Goal: Use online tool/utility: Utilize a website feature to perform a specific function

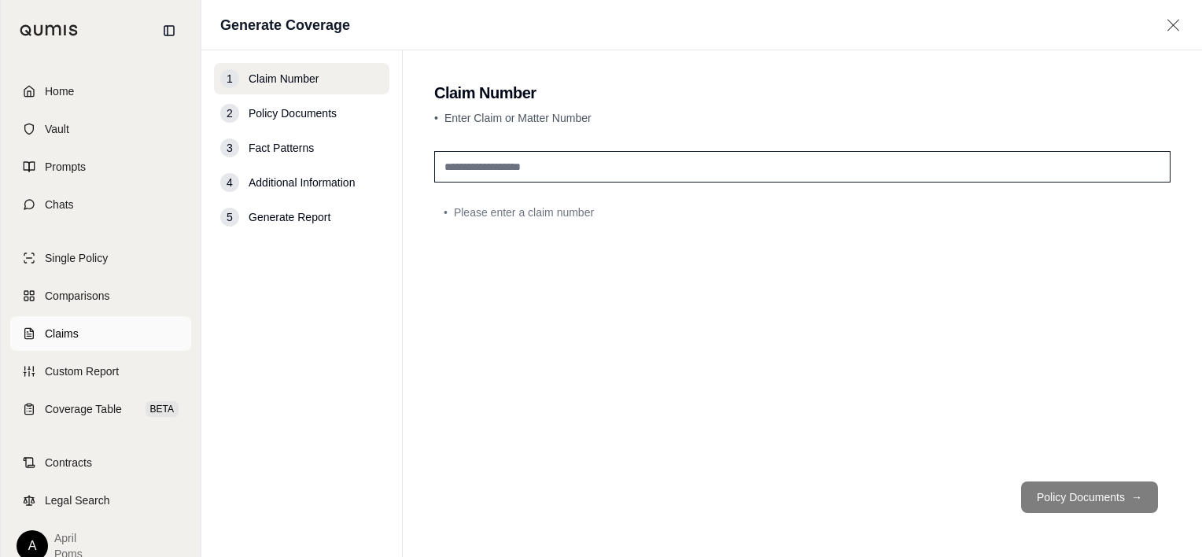
click at [50, 318] on link "Claims" at bounding box center [100, 333] width 181 height 35
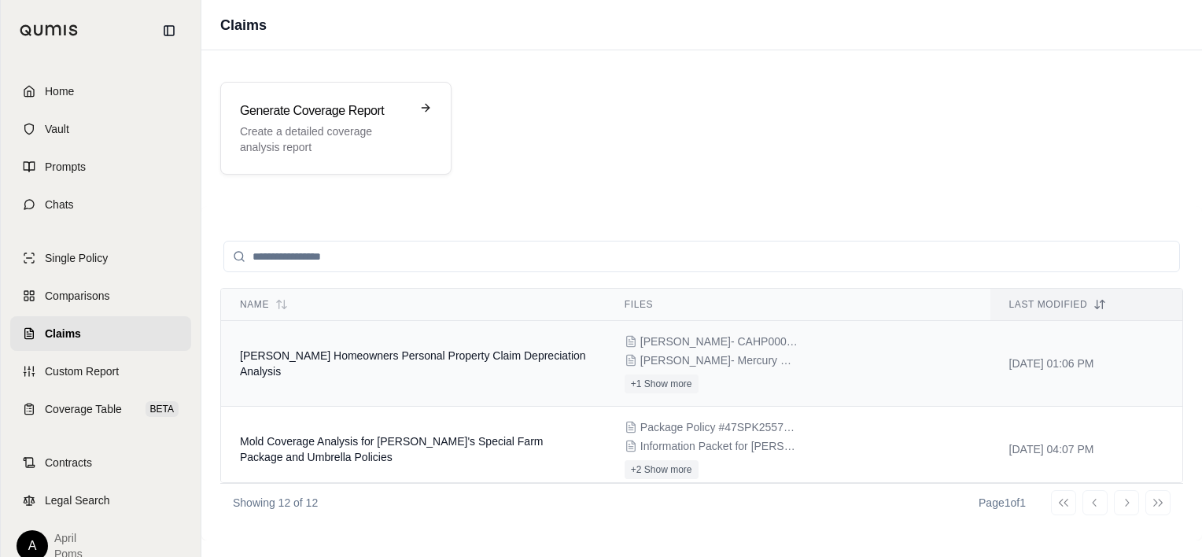
click at [463, 367] on td "[PERSON_NAME] Homeowners Personal Property Claim Depreciation Analysis" at bounding box center [413, 364] width 385 height 86
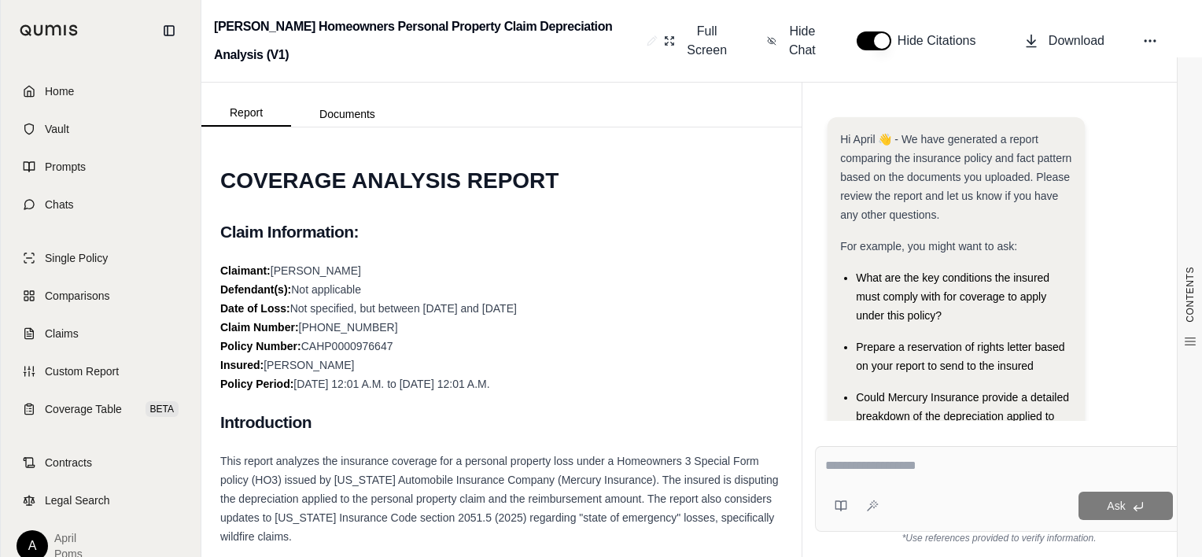
scroll to position [217, 0]
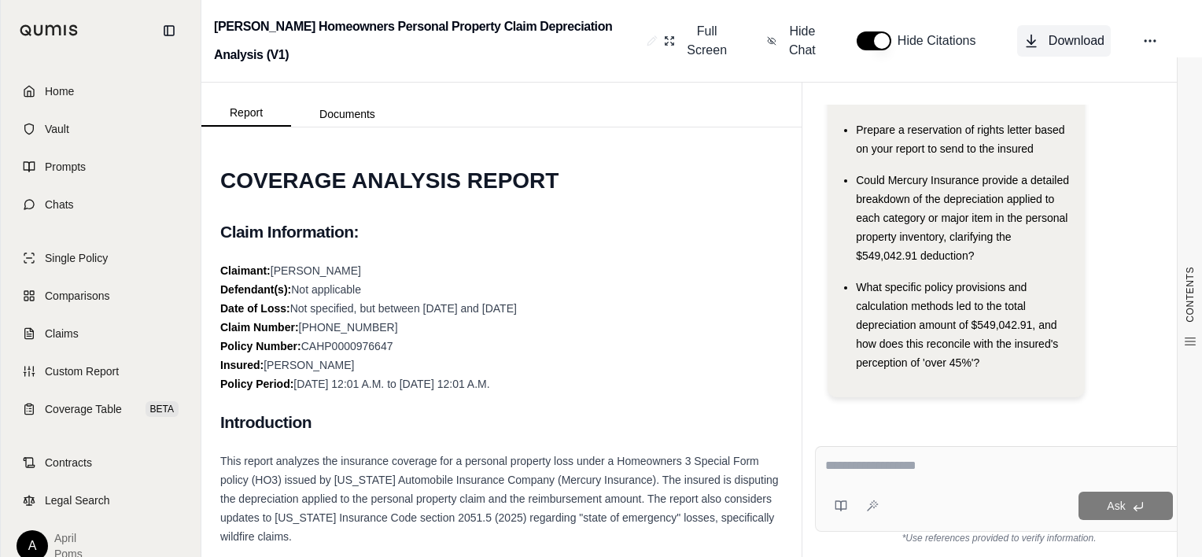
click at [1088, 43] on span "Download" at bounding box center [1076, 40] width 56 height 19
click at [1142, 35] on icon at bounding box center [1150, 41] width 16 height 16
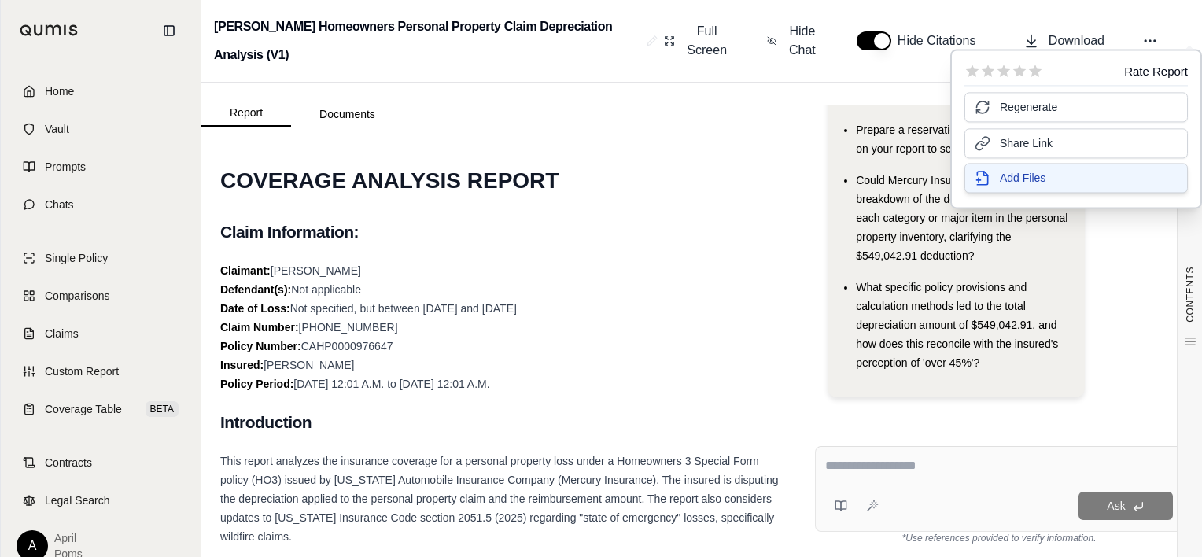
click at [1006, 177] on span "Add Files" at bounding box center [1022, 178] width 46 height 16
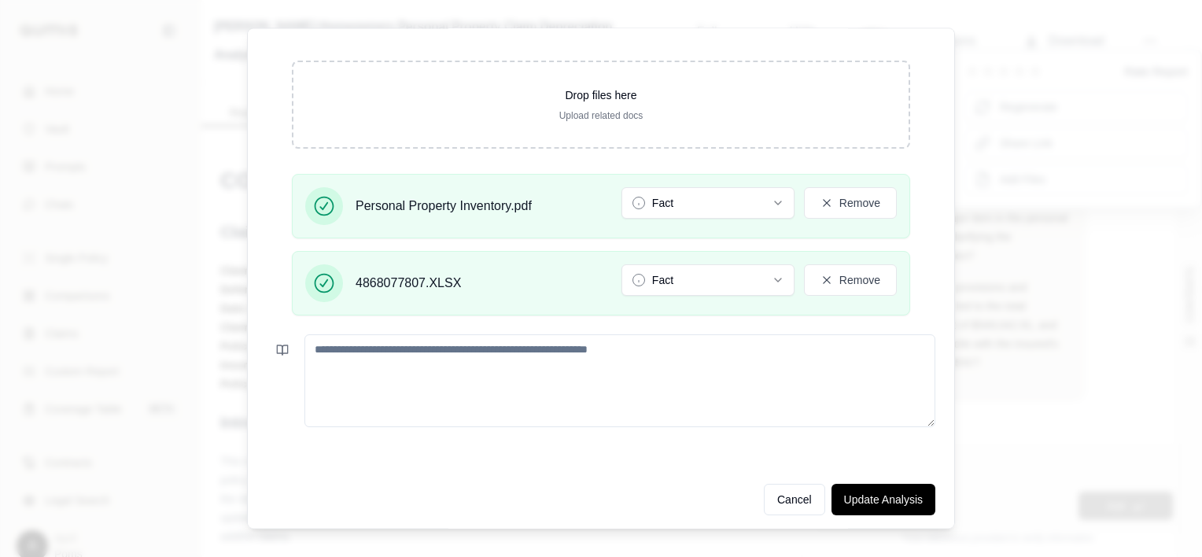
scroll to position [42, 0]
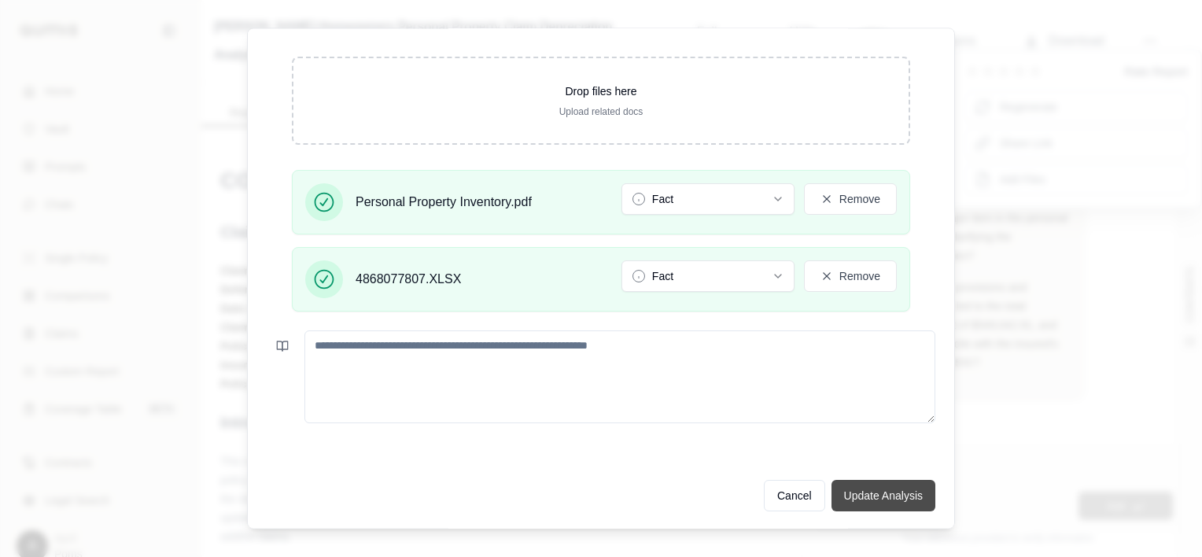
click at [848, 495] on button "Update Analysis" at bounding box center [883, 495] width 104 height 31
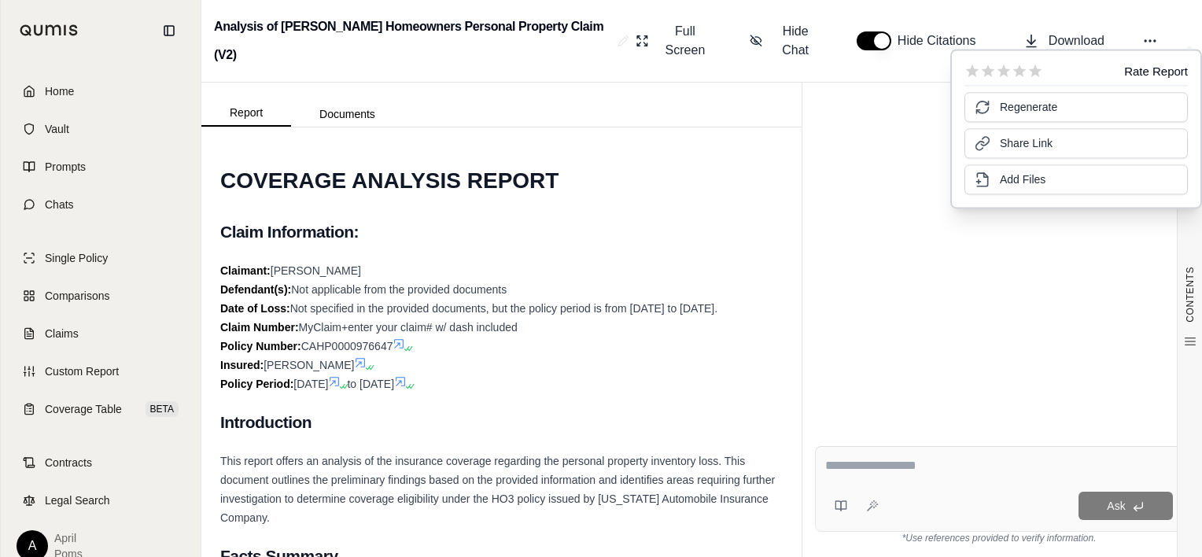
scroll to position [129, 0]
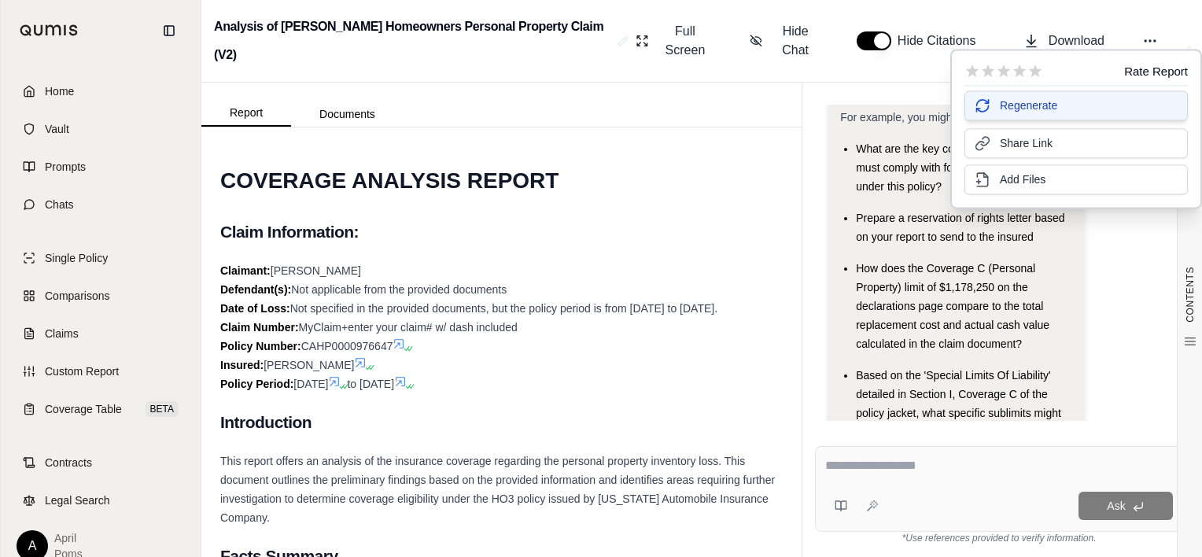
click at [1018, 111] on span "Regenerate" at bounding box center [1027, 106] width 57 height 16
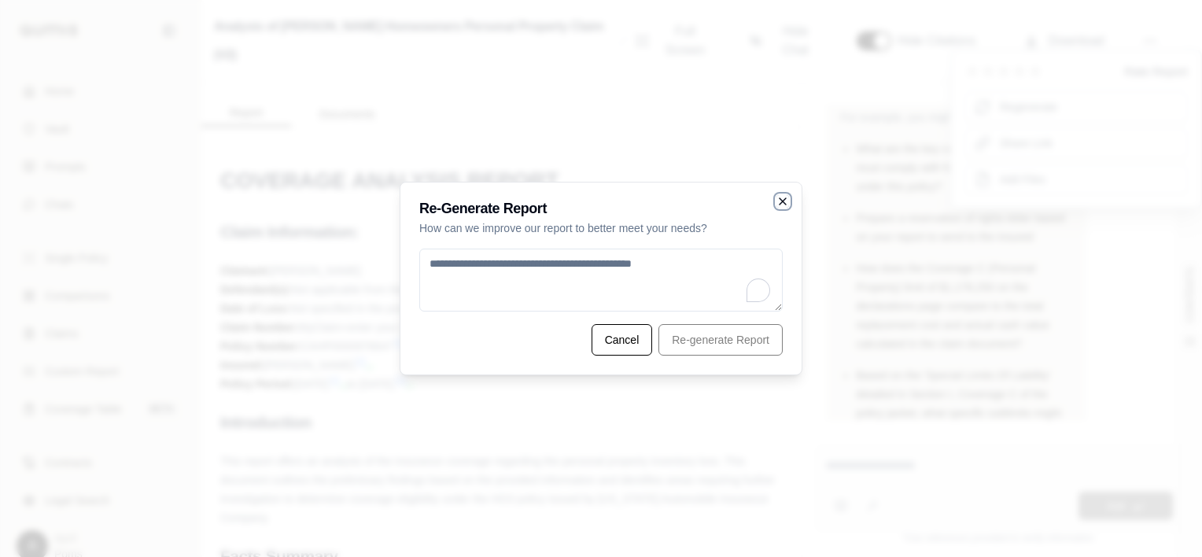
click at [786, 200] on icon "button" at bounding box center [782, 201] width 13 height 13
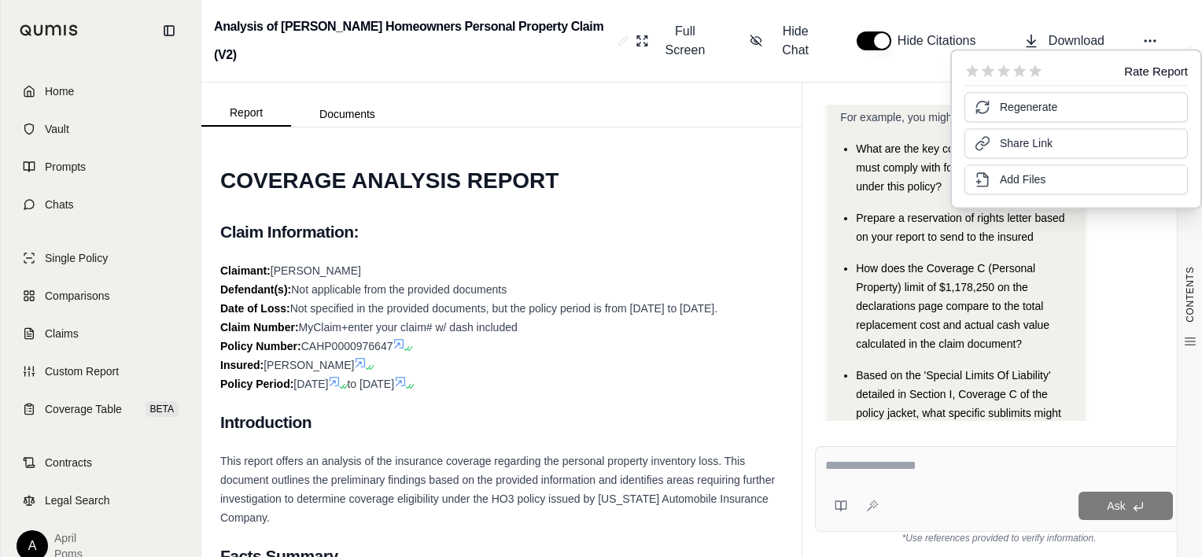
click at [547, 47] on h2 "Analysis of [PERSON_NAME] Homeowners Personal Property Claim (V2)" at bounding box center [412, 41] width 397 height 57
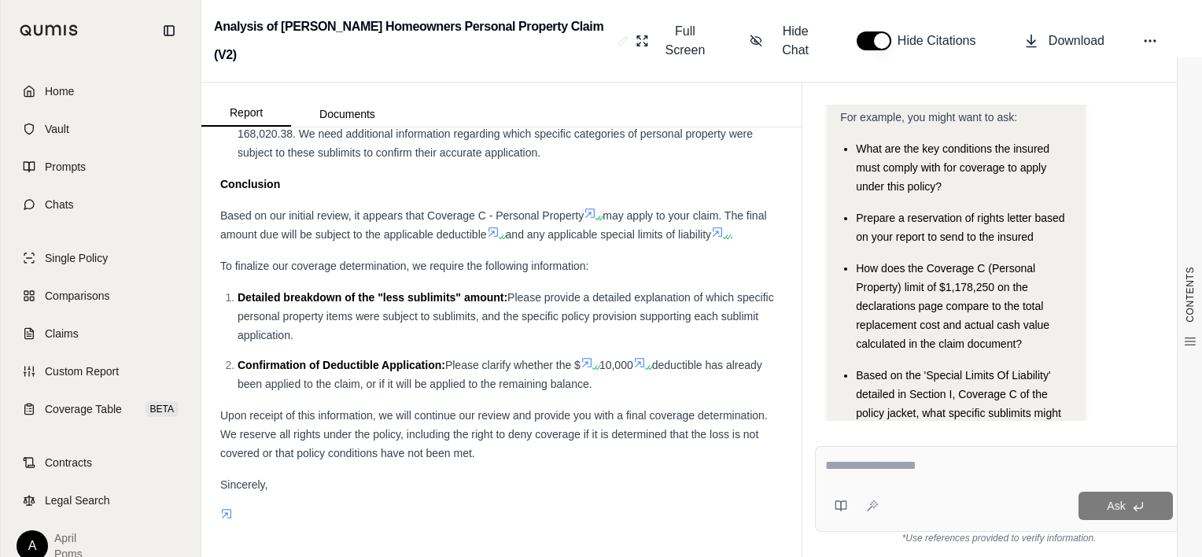
scroll to position [0, 0]
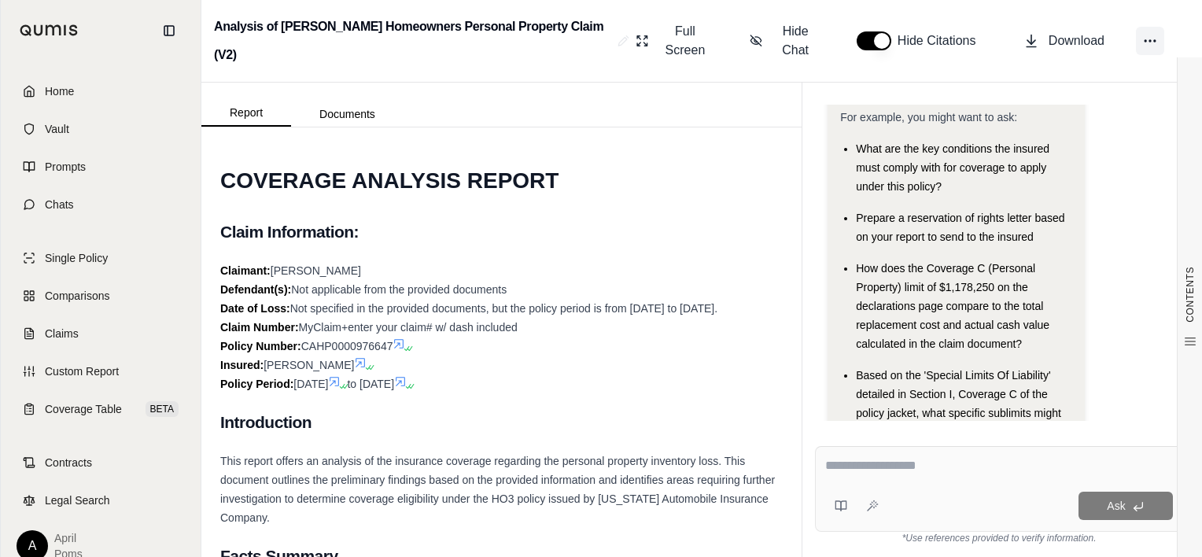
click at [1142, 41] on icon at bounding box center [1150, 41] width 16 height 16
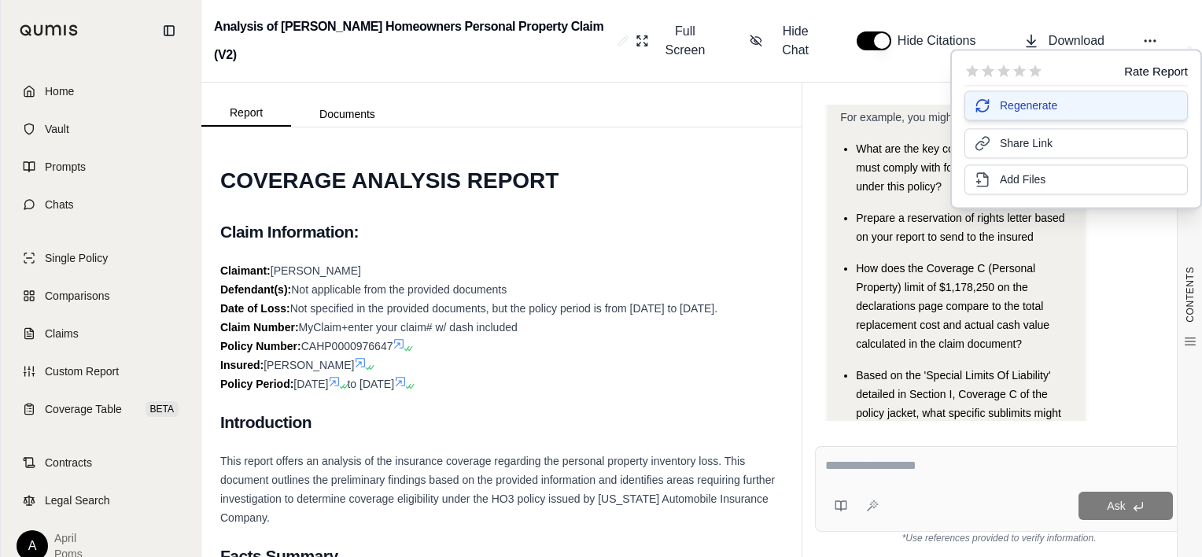
click at [1021, 105] on span "Regenerate" at bounding box center [1027, 106] width 57 height 16
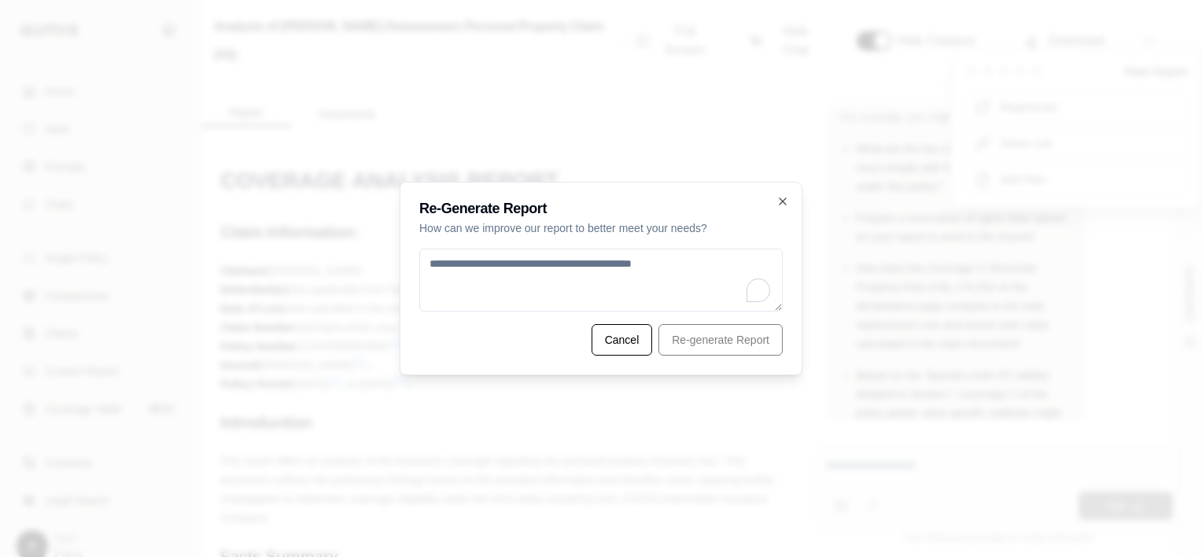
click at [595, 264] on textarea "To enrich screen reader interactions, please activate Accessibility in Grammarl…" at bounding box center [600, 279] width 363 height 63
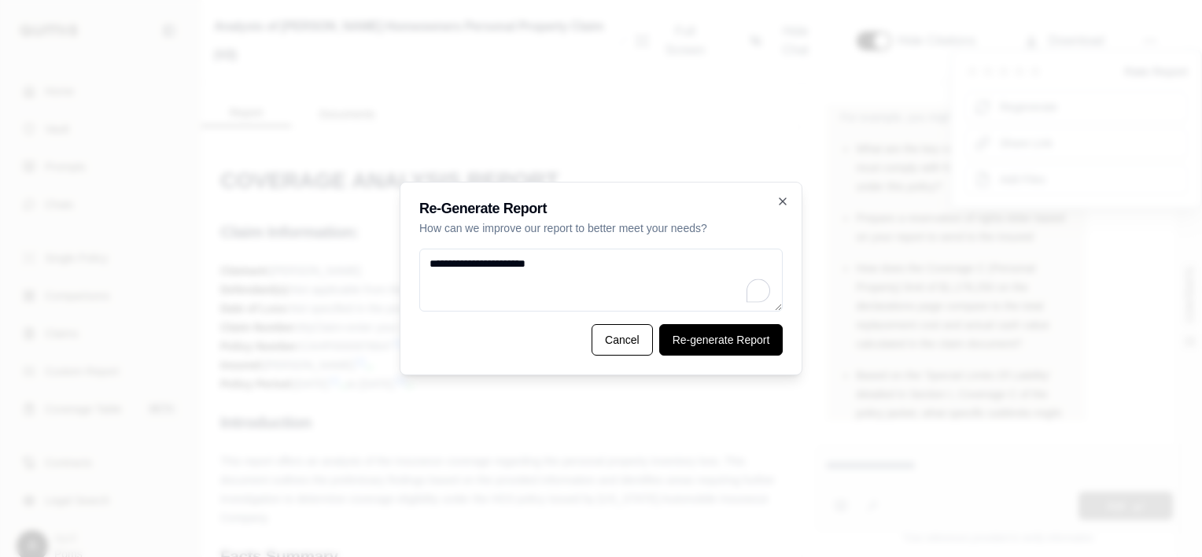
type textarea "**********"
click at [706, 349] on button "Re-generate Report" at bounding box center [721, 339] width 124 height 31
